Goal: Information Seeking & Learning: Find specific fact

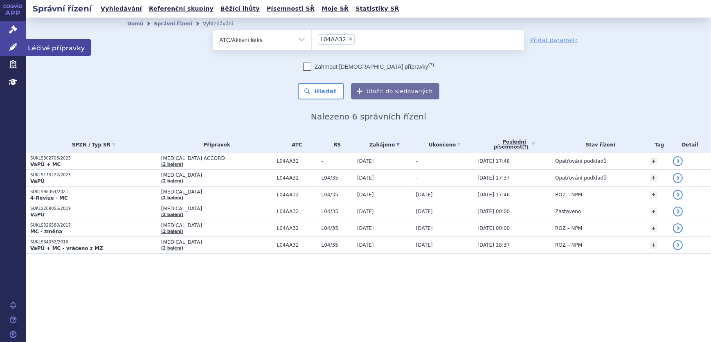
click at [16, 45] on icon at bounding box center [13, 47] width 8 height 8
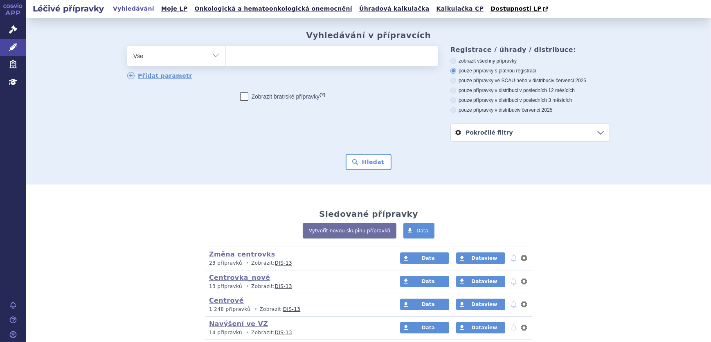
drag, startPoint x: 0, startPoint y: 0, endPoint x: 234, endPoint y: 56, distance: 240.5
click at [225, 57] on div "odstranit Vše Přípravek/SUKL kód MAH VPOIS ATC/Aktivní látka" at bounding box center [282, 56] width 311 height 20
click at [245, 59] on ul at bounding box center [332, 54] width 212 height 17
click at [226, 59] on select at bounding box center [225, 55] width 0 height 20
paste input "0219169"
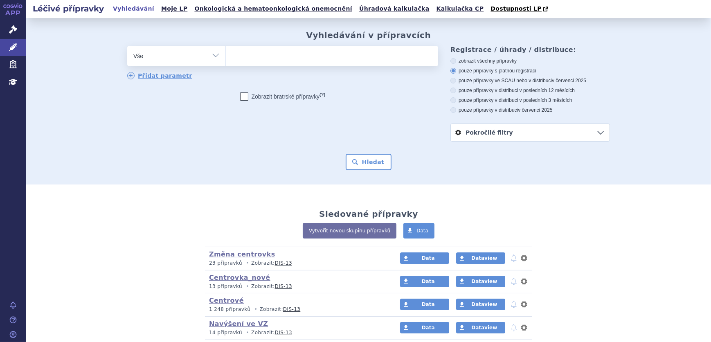
type input "0219169"
select select "0219169"
drag, startPoint x: 366, startPoint y: 158, endPoint x: 368, endPoint y: 169, distance: 11.6
click at [368, 169] on button "Hledat" at bounding box center [369, 162] width 46 height 16
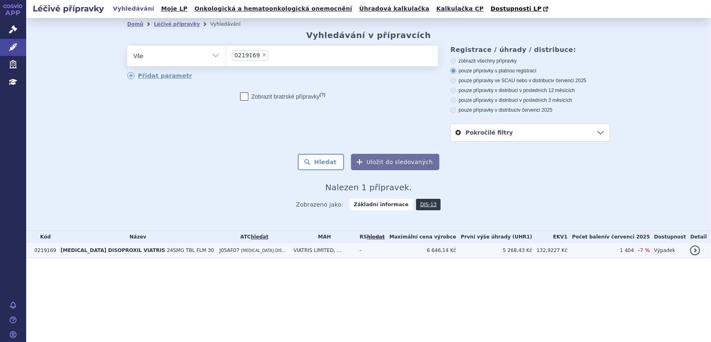
click at [415, 249] on td "6 646,14 Kč" at bounding box center [421, 250] width 72 height 15
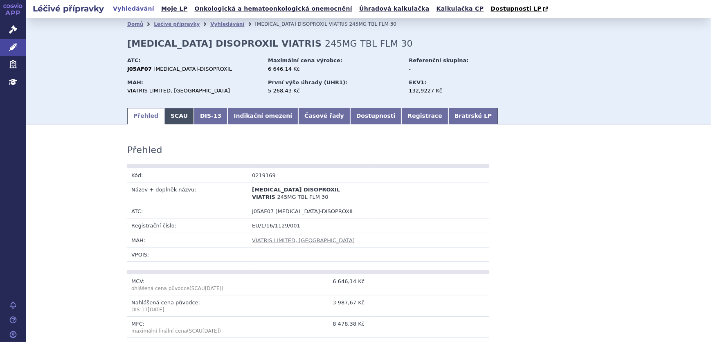
click at [171, 114] on link "SCAU" at bounding box center [178, 116] width 29 height 16
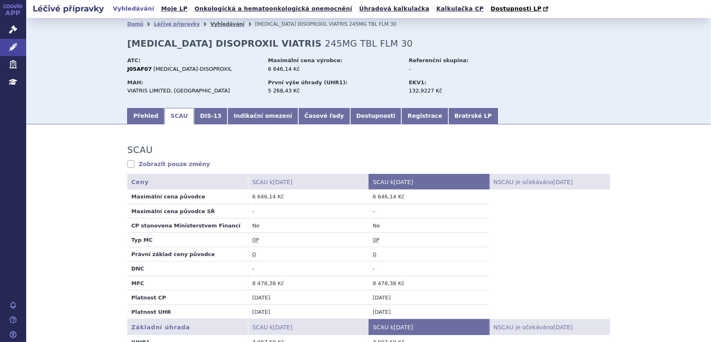
click at [212, 25] on link "Vyhledávání" at bounding box center [227, 24] width 34 height 6
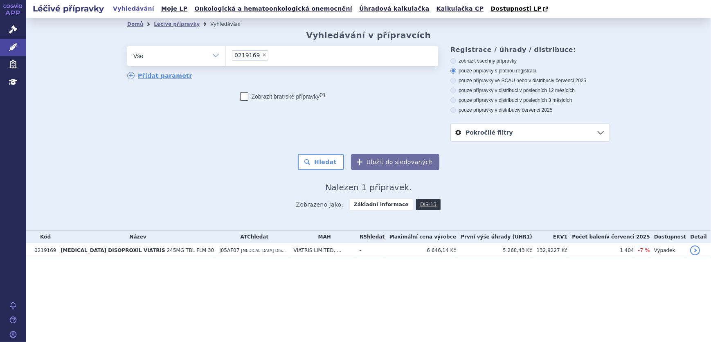
click at [262, 56] on span "×" at bounding box center [264, 54] width 5 height 5
click at [226, 56] on select "0219169" at bounding box center [225, 55] width 0 height 20
select select
type input "0250908"
select select "0250908"
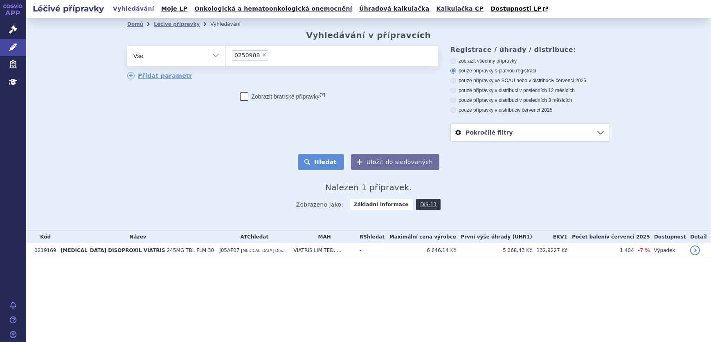
click at [327, 160] on button "Hledat" at bounding box center [321, 162] width 46 height 16
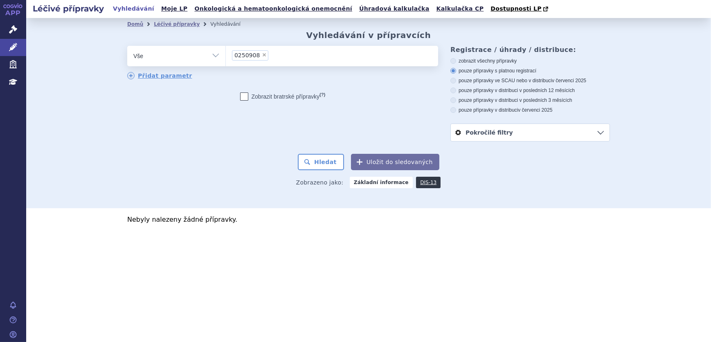
click at [474, 60] on label "zobrazit všechny přípravky" at bounding box center [530, 61] width 160 height 7
click at [457, 60] on input "zobrazit všechny přípravky" at bounding box center [453, 61] width 5 height 5
radio input "true"
click at [334, 160] on button "Hledat" at bounding box center [321, 162] width 46 height 16
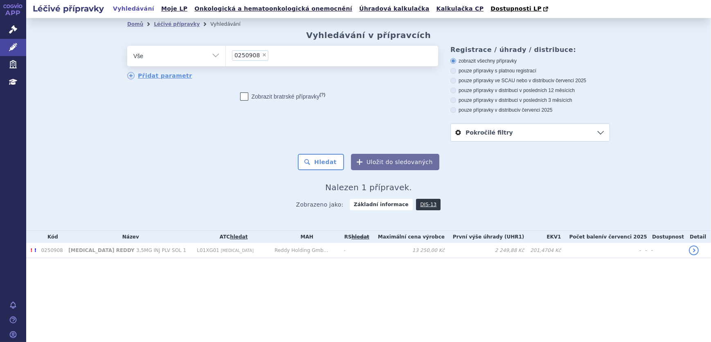
click at [262, 54] on span "×" at bounding box center [264, 54] width 5 height 5
click at [226, 54] on select "0250908" at bounding box center [225, 55] width 0 height 20
select select
type input "0238423"
select select "0238423"
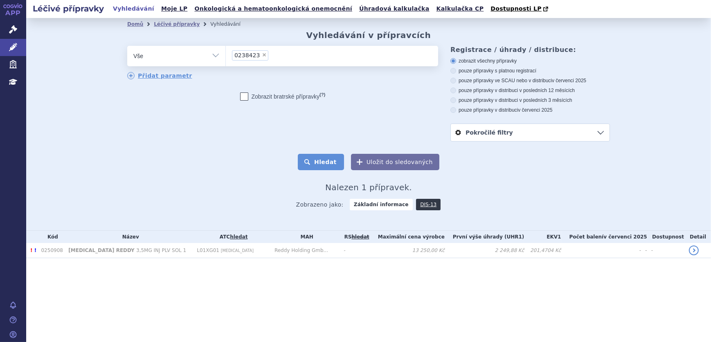
click at [310, 157] on button "Hledat" at bounding box center [321, 162] width 46 height 16
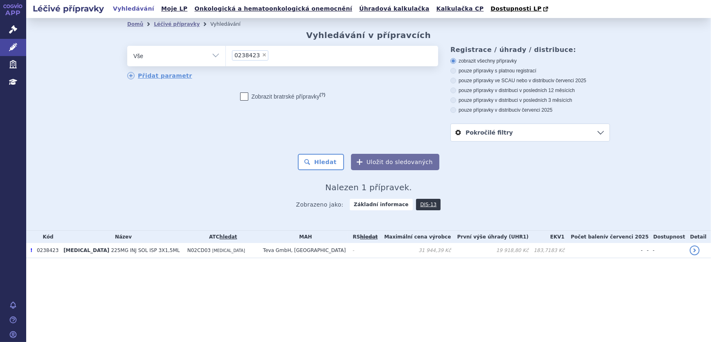
click at [261, 53] on li "× 0238423" at bounding box center [250, 55] width 36 height 10
click at [226, 53] on select "0238423" at bounding box center [225, 55] width 0 height 20
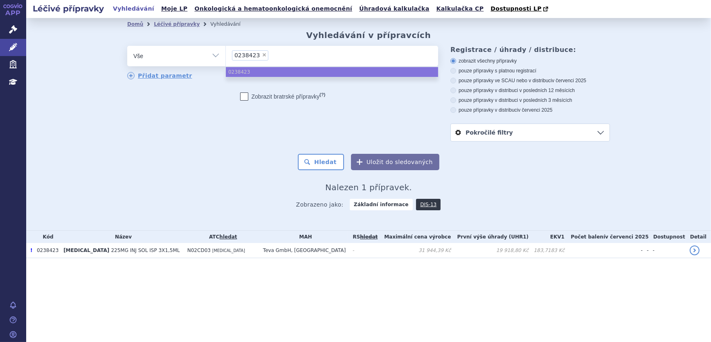
click at [262, 54] on span "×" at bounding box center [264, 54] width 5 height 5
click at [226, 54] on select "0238423" at bounding box center [225, 55] width 0 height 20
select select
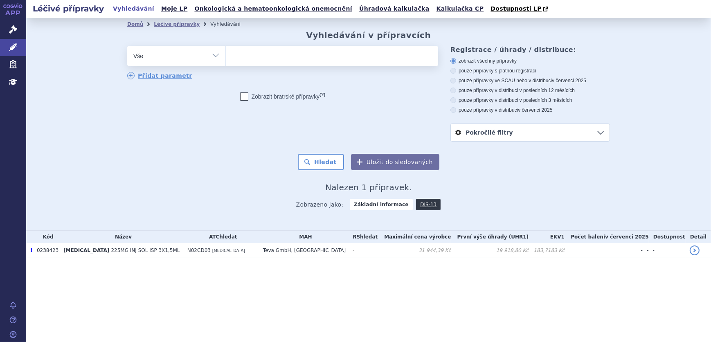
click at [339, 54] on ul at bounding box center [332, 54] width 212 height 17
click at [226, 54] on select "0238423" at bounding box center [225, 55] width 0 height 20
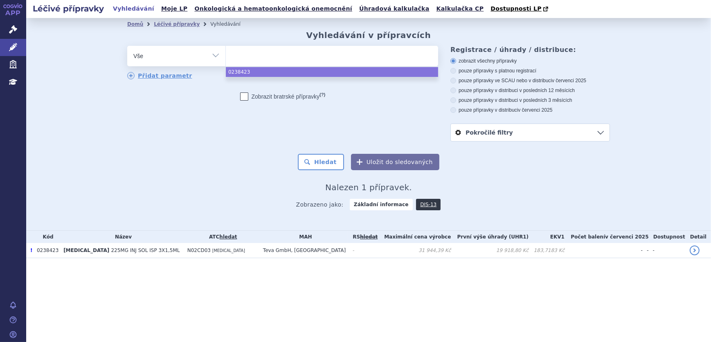
paste input "FLUENZ TETRA"
type input "FLUENZ TETRA"
select select "FLUENZ TETRA"
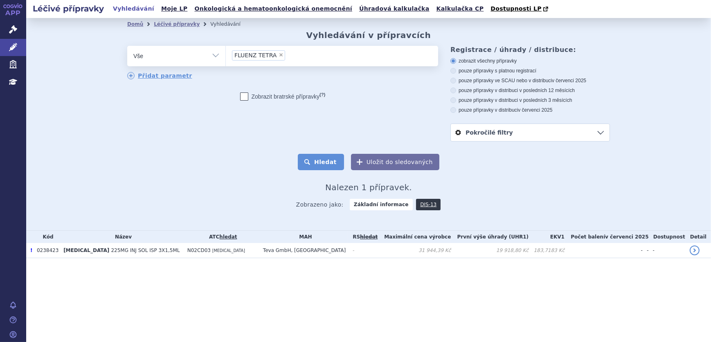
click at [326, 168] on button "Hledat" at bounding box center [321, 162] width 46 height 16
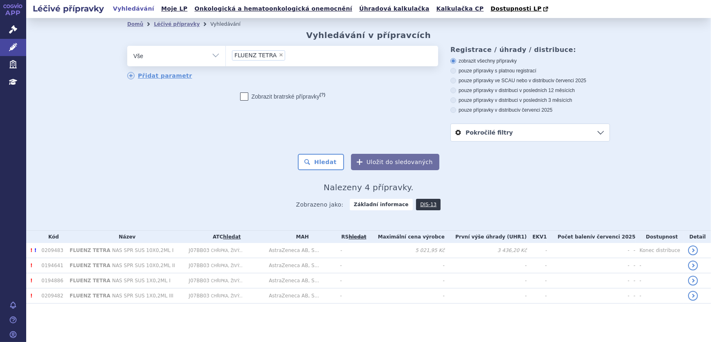
drag, startPoint x: 265, startPoint y: 132, endPoint x: 256, endPoint y: 132, distance: 9.4
click at [265, 132] on div "odstranit Vše Přípravek/SUKL kód MAH VPOIS ATC/Aktivní látka" at bounding box center [368, 94] width 483 height 96
click at [198, 62] on select "Vše Přípravek/SUKL kód MAH VPOIS ATC/Aktivní látka Léková forma Síla" at bounding box center [176, 55] width 98 height 18
select select "filter-atc-group"
click at [127, 46] on select "Vše Přípravek/SUKL kód MAH VPOIS ATC/Aktivní látka Léková forma Síla" at bounding box center [176, 55] width 98 height 18
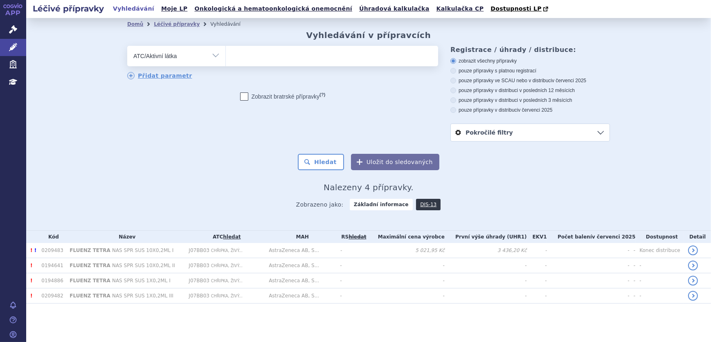
click at [273, 56] on ul at bounding box center [332, 54] width 212 height 17
click at [226, 56] on select at bounding box center [225, 55] width 0 height 20
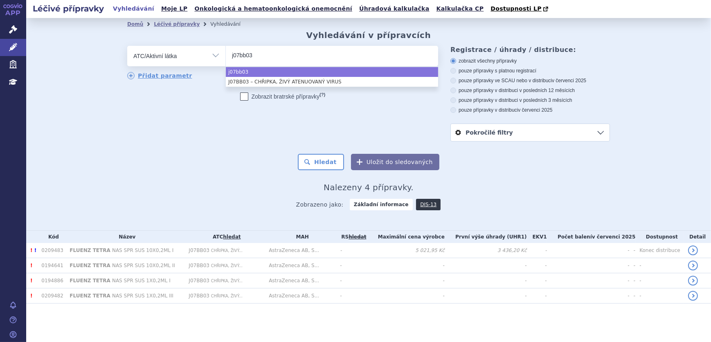
type input "j07bb03"
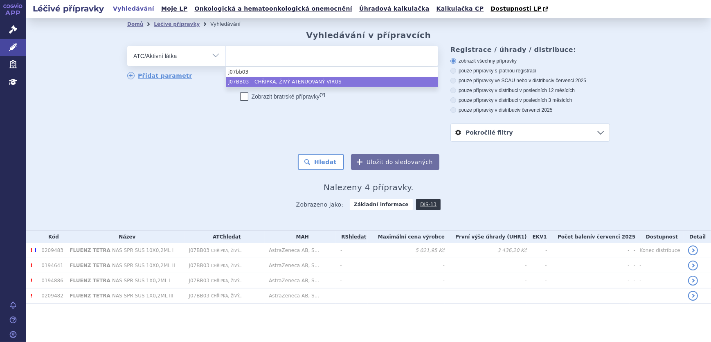
select select "J07BB03"
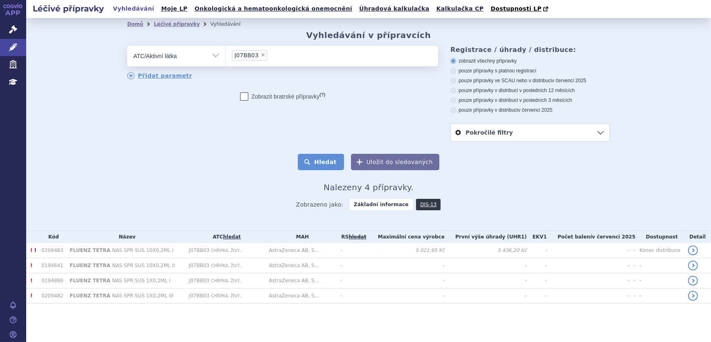
click at [320, 162] on button "Hledat" at bounding box center [321, 162] width 46 height 16
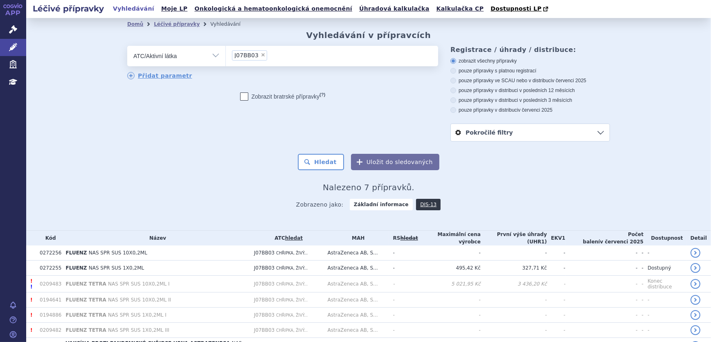
scroll to position [40, 0]
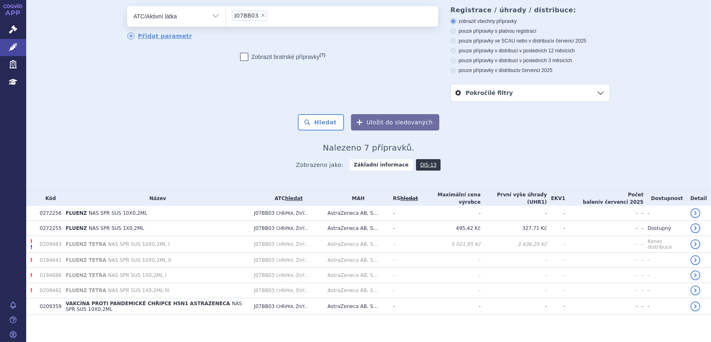
click at [261, 16] on span "×" at bounding box center [263, 15] width 5 height 5
click at [226, 16] on select "J07BB03" at bounding box center [225, 16] width 0 height 20
select select
type input "VACTETA"
select select "VACTETA"
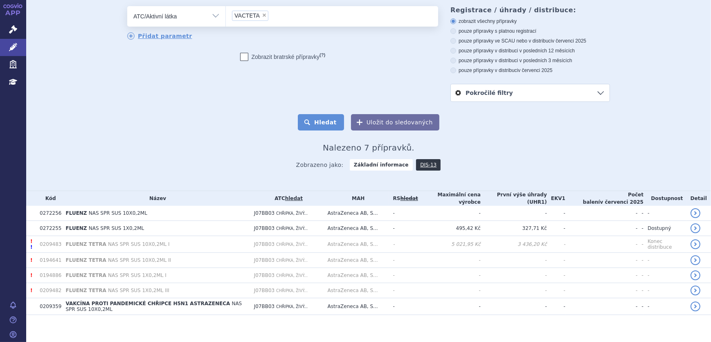
click at [315, 124] on button "Hledat" at bounding box center [321, 122] width 46 height 16
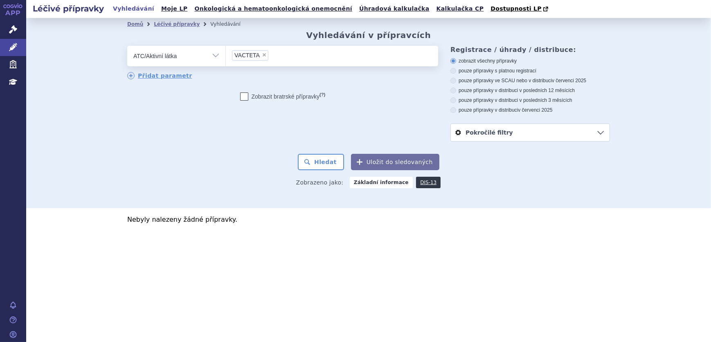
click at [197, 53] on select "Vše Přípravek/SUKL kód MAH VPOIS ATC/Aktivní látka Léková forma Síla" at bounding box center [176, 55] width 98 height 18
select select "filter-all"
click at [127, 46] on select "Vše Přípravek/SUKL kód MAH VPOIS ATC/Aktivní látka Léková forma Síla" at bounding box center [176, 55] width 98 height 18
click at [265, 59] on ul at bounding box center [332, 54] width 212 height 17
click at [226, 59] on select at bounding box center [225, 55] width 0 height 20
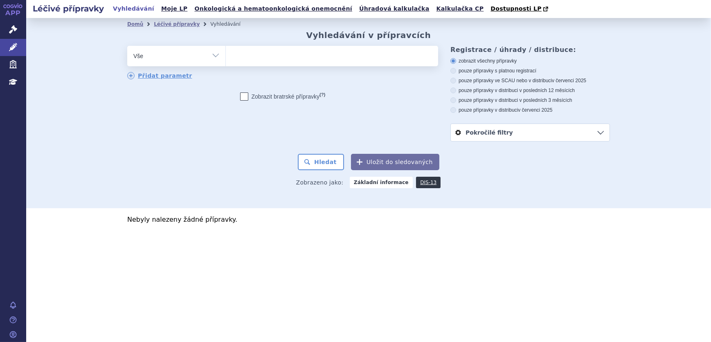
paste input "VACTETA"
type input "VACTETA"
select select "VACTETA"
click at [319, 164] on button "Hledat" at bounding box center [321, 162] width 46 height 16
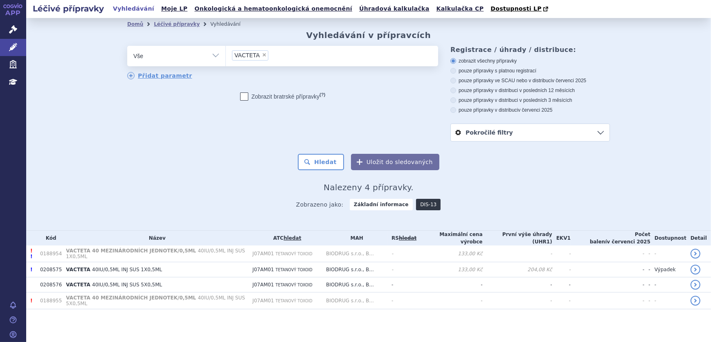
click at [428, 203] on link "DIS-13" at bounding box center [428, 204] width 25 height 11
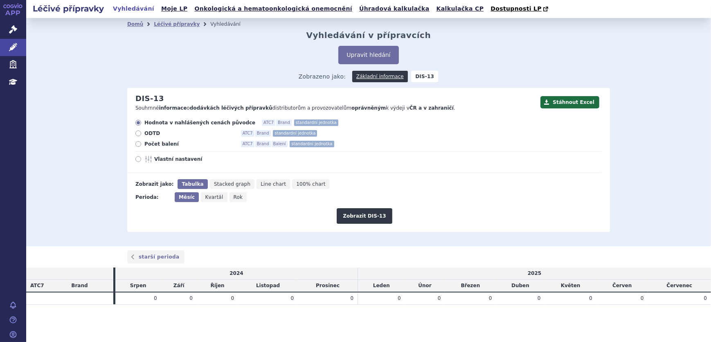
click at [162, 144] on span "Počet balení" at bounding box center [189, 144] width 90 height 7
click at [142, 144] on input "Počet balení ATC7 Brand Balení standardní jednotka" at bounding box center [138, 144] width 5 height 5
radio input "true"
click at [234, 196] on span "Rok" at bounding box center [238, 197] width 9 height 6
click at [230, 196] on input "Rok" at bounding box center [232, 194] width 5 height 5
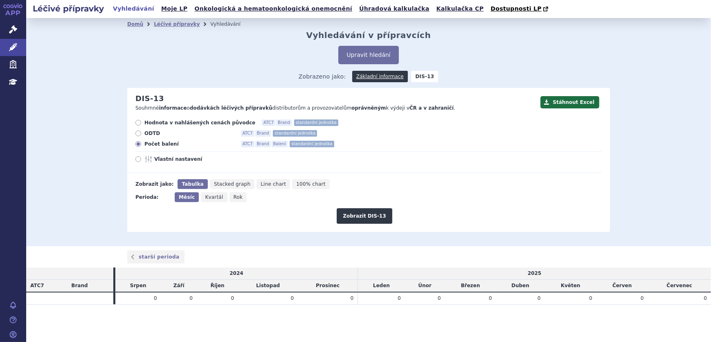
radio input "true"
click at [377, 218] on button "Zobrazit DIS-13" at bounding box center [364, 216] width 55 height 16
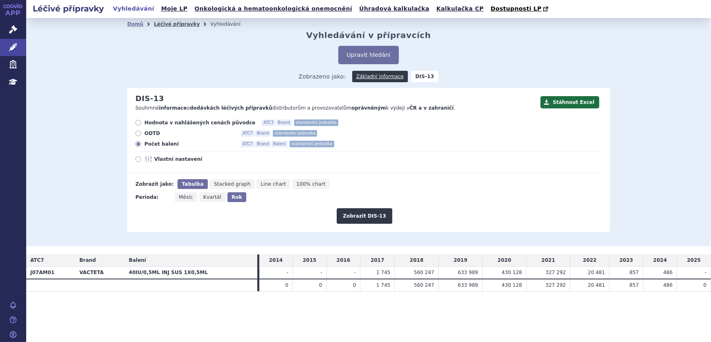
click at [159, 24] on link "Léčivé přípravky" at bounding box center [177, 24] width 46 height 6
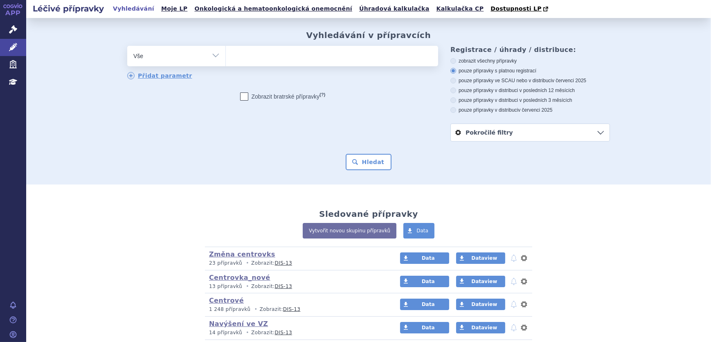
click at [232, 62] on ul at bounding box center [332, 54] width 212 height 17
click at [226, 62] on select at bounding box center [225, 55] width 0 height 20
click at [262, 56] on ul at bounding box center [332, 54] width 212 height 17
click at [226, 56] on select at bounding box center [225, 55] width 0 height 20
click at [241, 56] on ul at bounding box center [332, 54] width 212 height 17
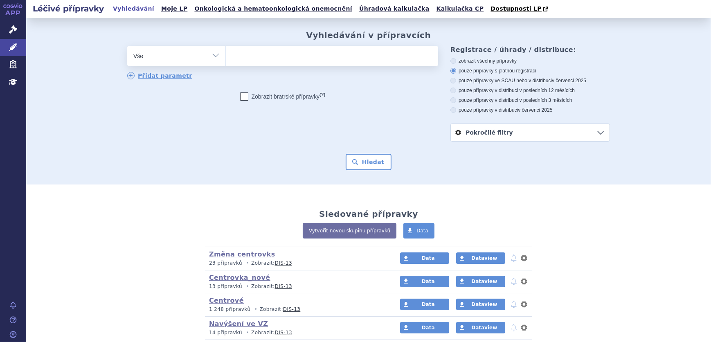
click at [226, 56] on select at bounding box center [225, 55] width 0 height 20
type input "v"
select select "v"
type input "ac"
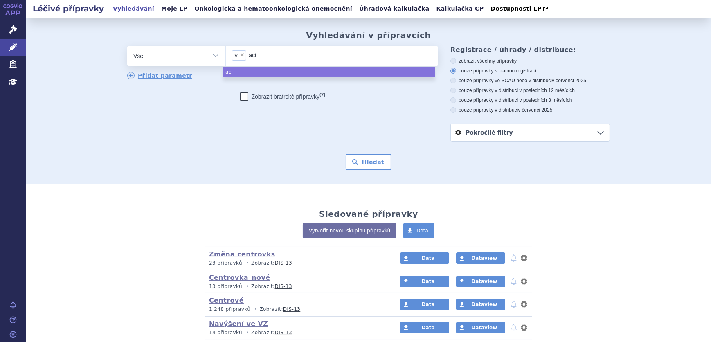
type input "acte"
type input "acteta"
click at [240, 54] on span "×" at bounding box center [242, 54] width 5 height 5
click at [226, 54] on select "v acteta" at bounding box center [225, 55] width 0 height 20
select select
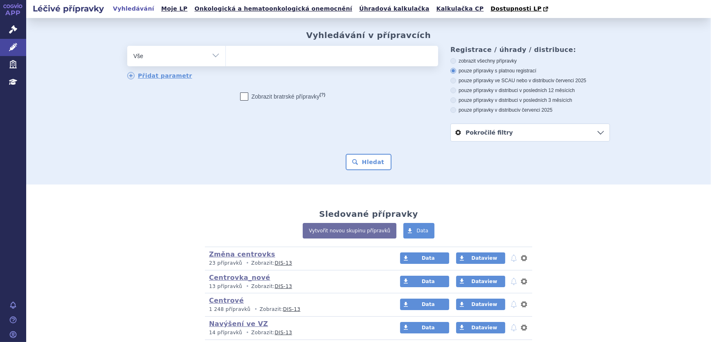
type input "v"
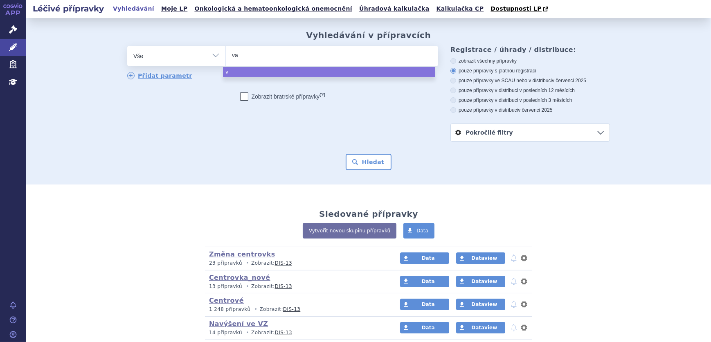
type input "vac"
type input "vace"
type input "vacet"
type input "vace"
type input "vac"
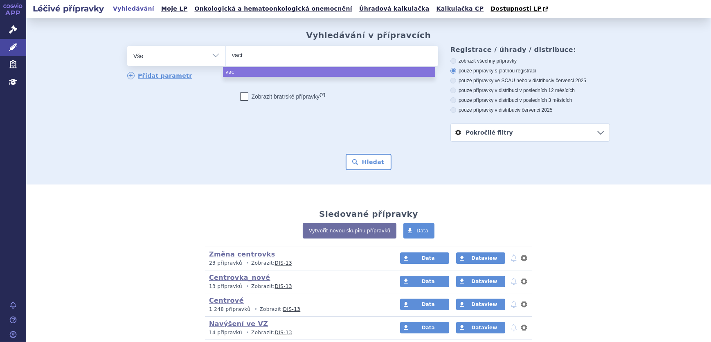
type input "vacte"
type input "vacteta"
select select "vacteta"
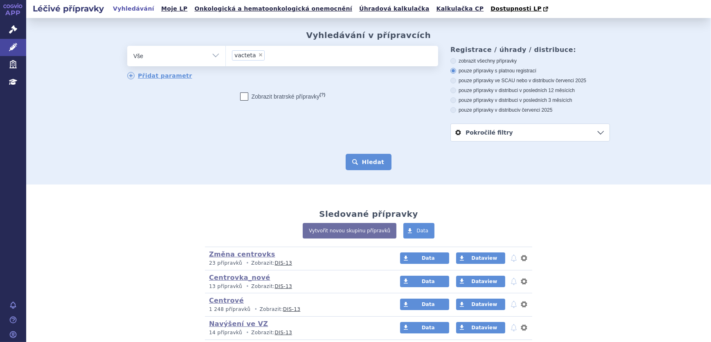
click at [354, 158] on button "Hledat" at bounding box center [369, 162] width 46 height 16
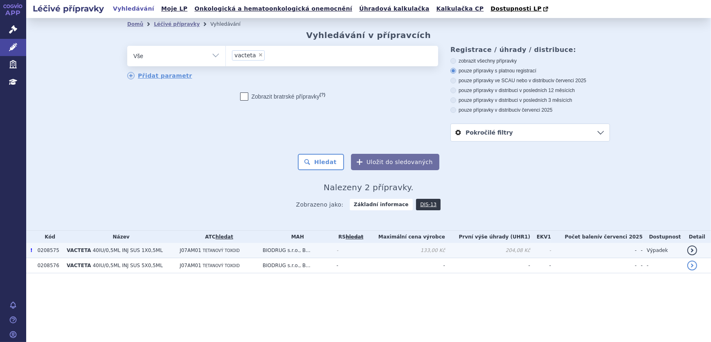
click at [48, 252] on td "0208575" at bounding box center [47, 250] width 29 height 15
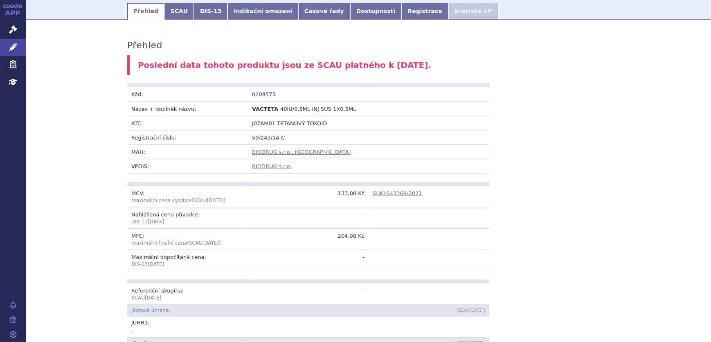
scroll to position [37, 0]
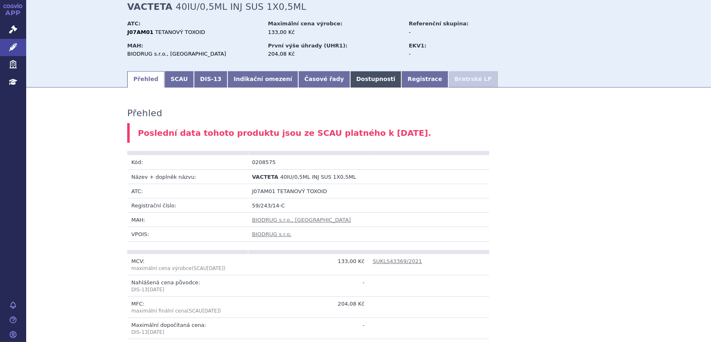
click at [350, 82] on link "Dostupnosti" at bounding box center [376, 79] width 52 height 16
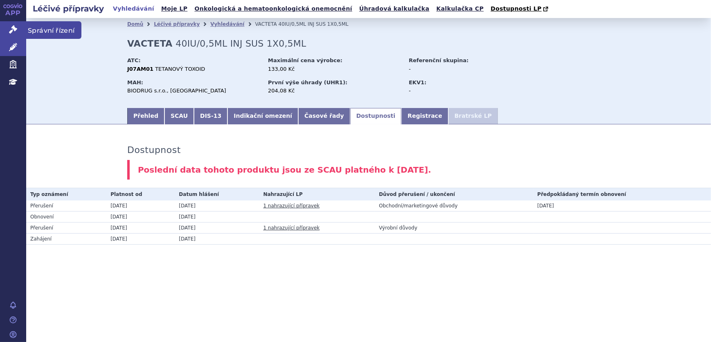
click at [14, 25] on link "Správní řízení" at bounding box center [13, 29] width 26 height 17
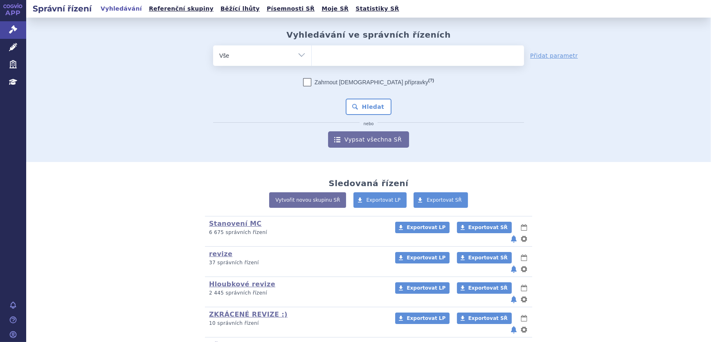
click at [328, 61] on ul at bounding box center [418, 53] width 212 height 17
click at [312, 61] on select at bounding box center [311, 55] width 0 height 20
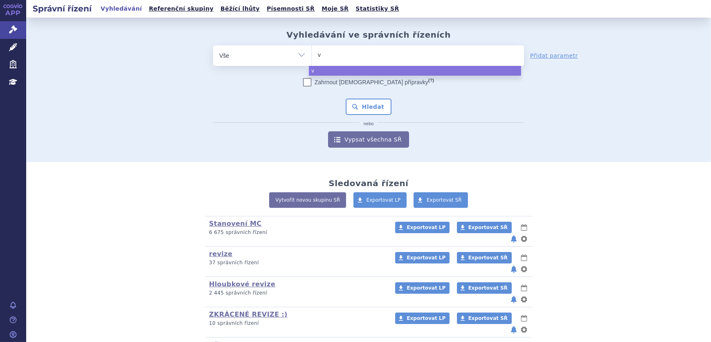
type input "va"
type input "vact"
type input "vacte"
type input "vacteta"
select select "vacteta"
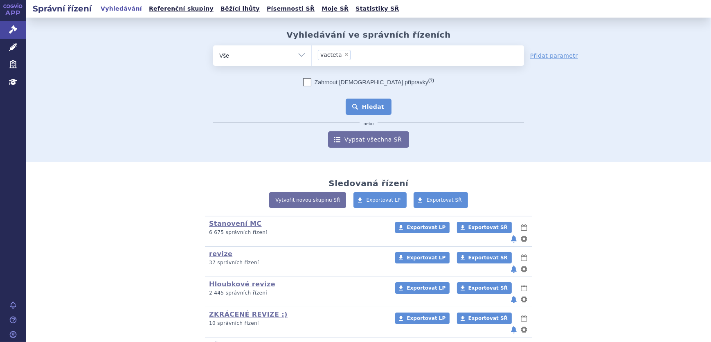
click at [373, 109] on button "Hledat" at bounding box center [369, 107] width 46 height 16
